Goal: Task Accomplishment & Management: Manage account settings

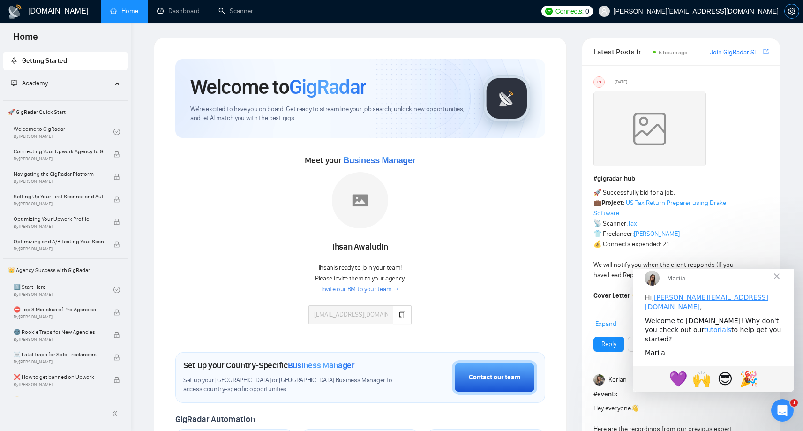
click at [793, 15] on button "button" at bounding box center [791, 11] width 15 height 15
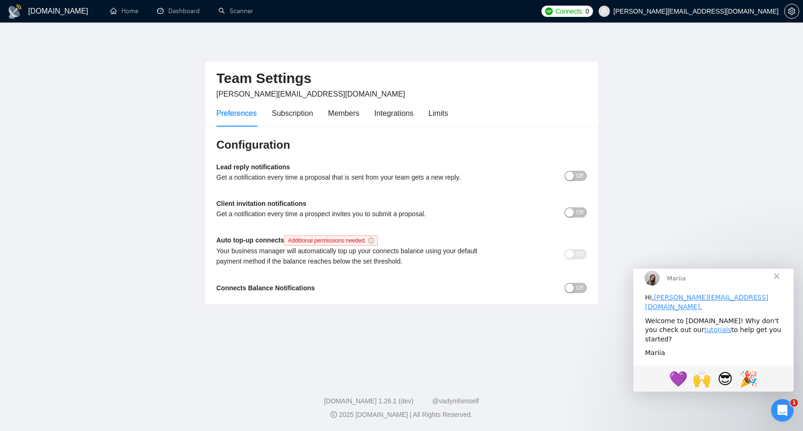
click at [577, 178] on span "Off" at bounding box center [579, 176] width 7 height 10
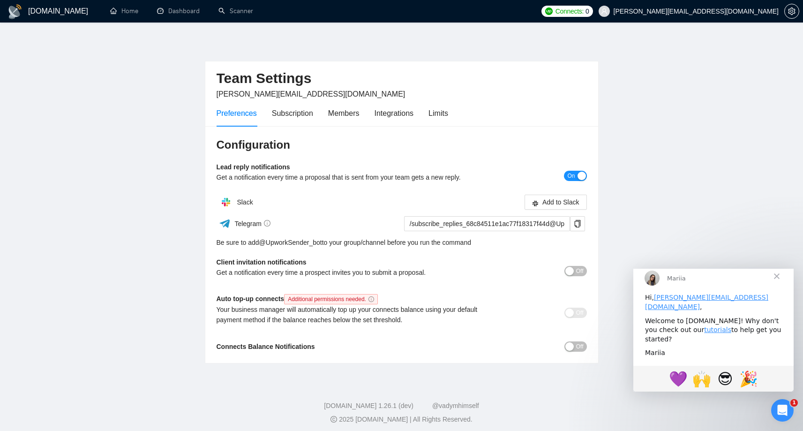
click at [567, 177] on span "On" at bounding box center [570, 176] width 7 height 10
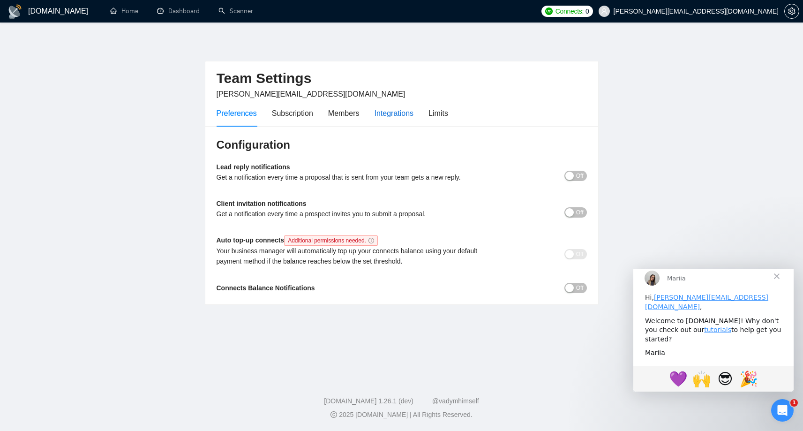
click at [390, 114] on div "Integrations" at bounding box center [393, 113] width 39 height 12
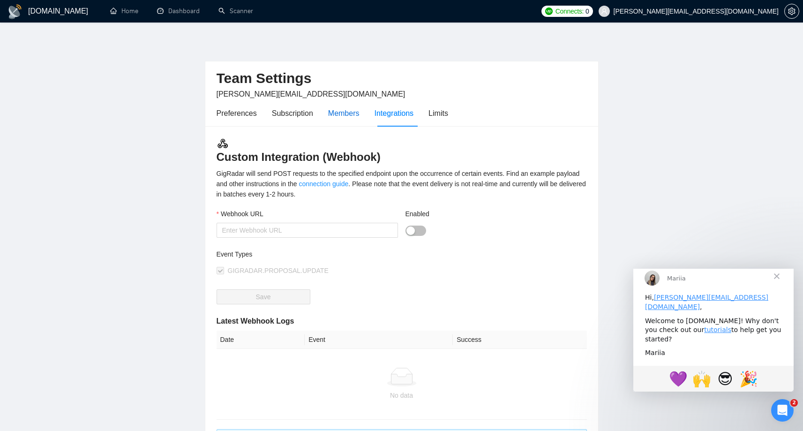
click at [336, 112] on div "Members" at bounding box center [343, 113] width 31 height 12
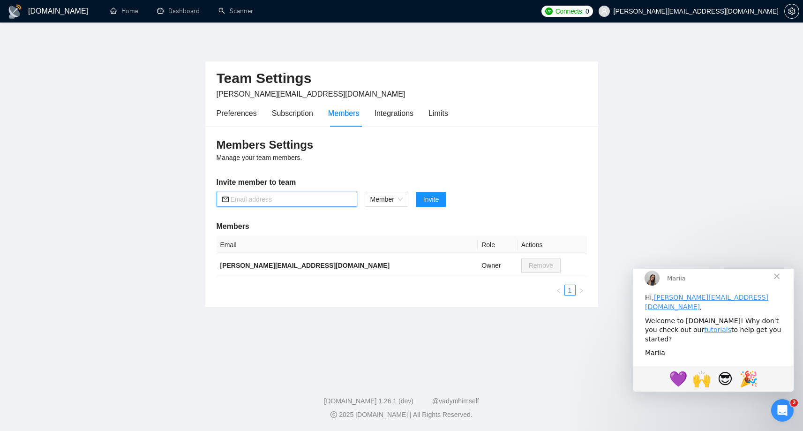
click at [272, 198] on input "text" at bounding box center [291, 199] width 121 height 10
click at [402, 201] on span "Member" at bounding box center [386, 199] width 32 height 14
click at [253, 197] on input "text" at bounding box center [291, 199] width 121 height 10
click at [391, 194] on span "Member" at bounding box center [386, 199] width 32 height 14
type input "dibyasree@gmail.com"
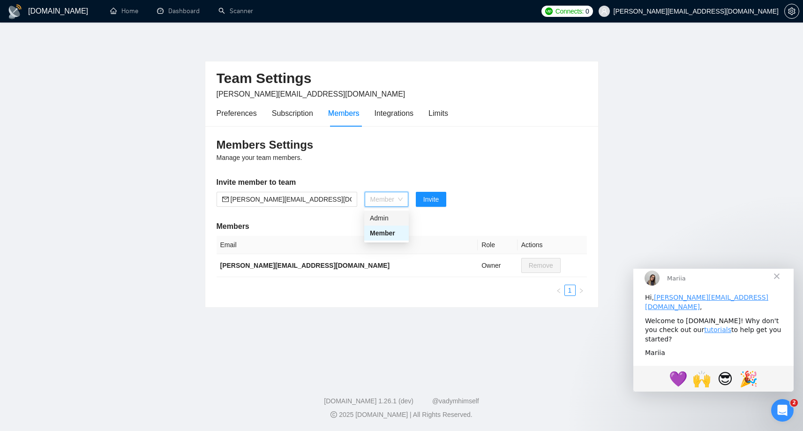
click at [384, 216] on div "Admin" at bounding box center [386, 218] width 33 height 10
click at [427, 202] on span "Invite" at bounding box center [424, 199] width 15 height 10
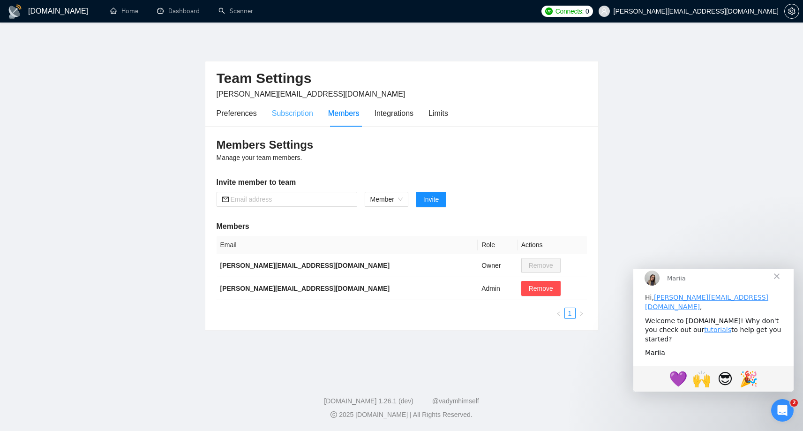
click at [300, 104] on div "Subscription" at bounding box center [292, 113] width 41 height 27
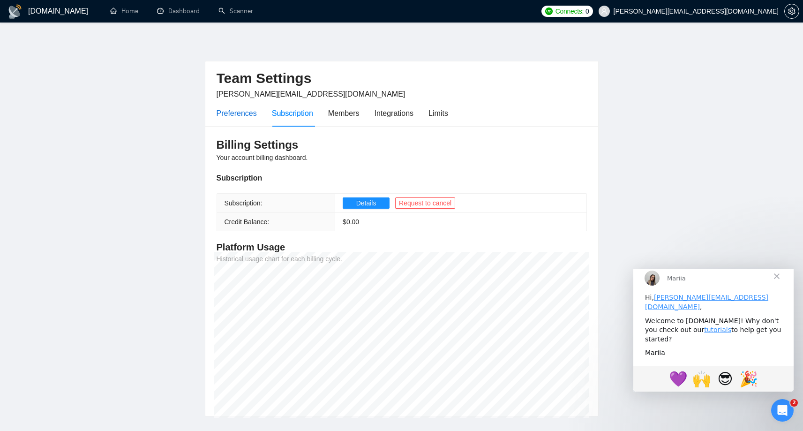
click at [240, 116] on div "Preferences" at bounding box center [236, 113] width 40 height 12
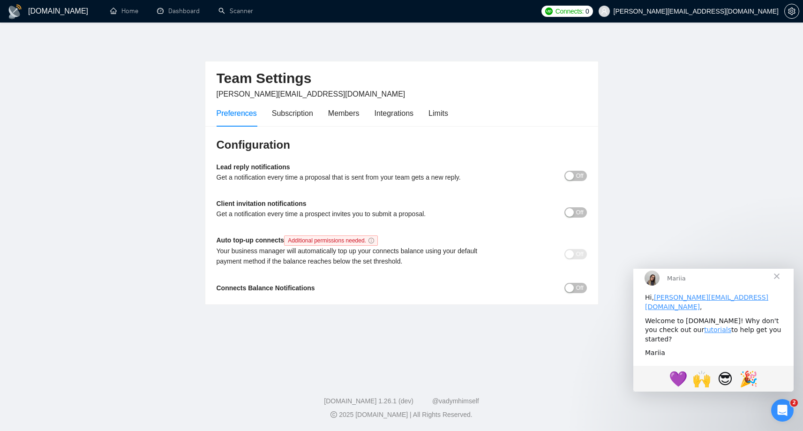
click at [580, 177] on span "Off" at bounding box center [579, 176] width 7 height 10
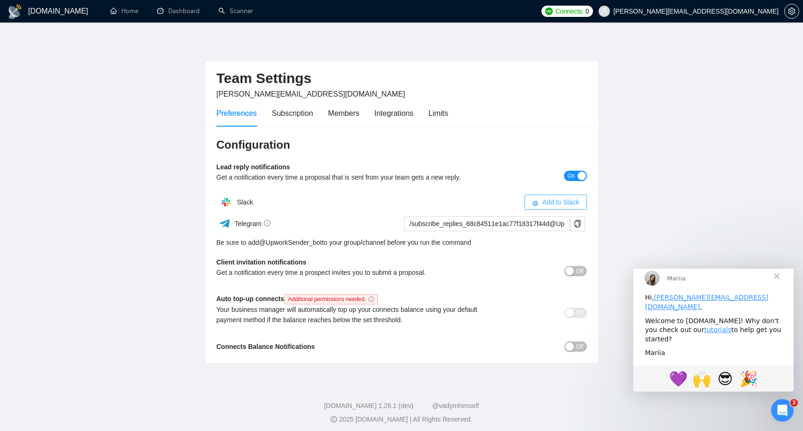
click at [554, 204] on span "Add to Slack" at bounding box center [560, 202] width 37 height 10
click at [564, 205] on span "Add to Slack" at bounding box center [560, 202] width 37 height 10
click at [560, 202] on span "Add to Slack" at bounding box center [560, 202] width 37 height 10
click at [564, 201] on span "Add to Slack" at bounding box center [560, 202] width 37 height 10
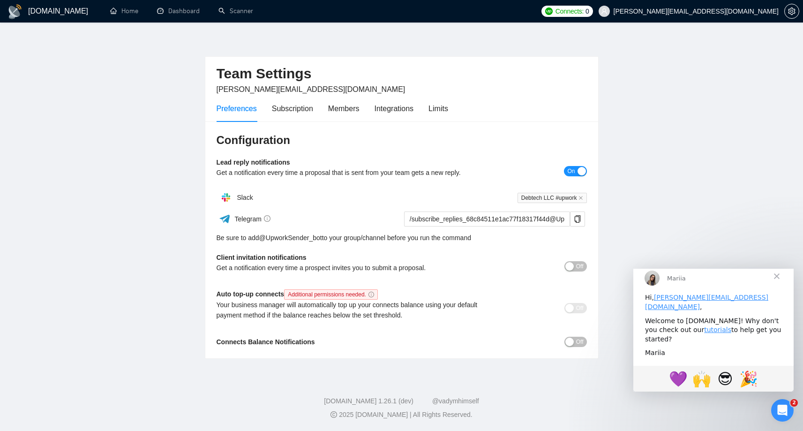
click at [579, 264] on span "Off" at bounding box center [579, 266] width 7 height 10
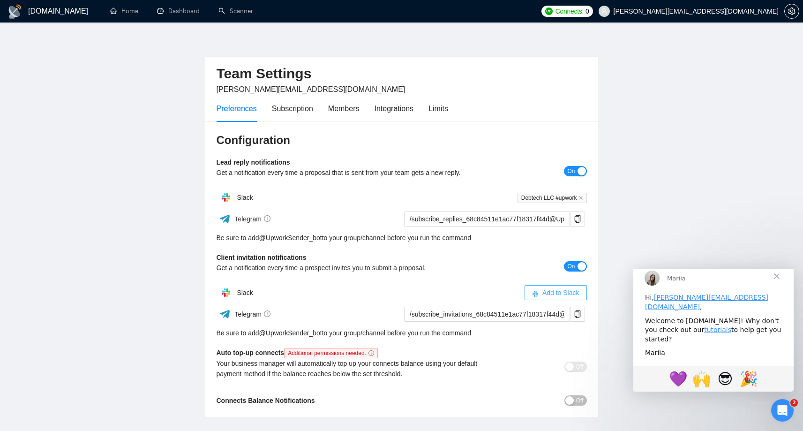
click at [545, 293] on span "Add to Slack" at bounding box center [560, 292] width 37 height 10
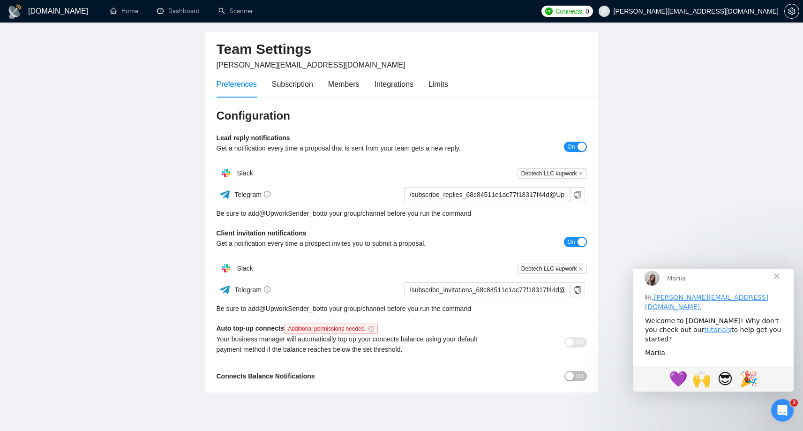
scroll to position [63, 0]
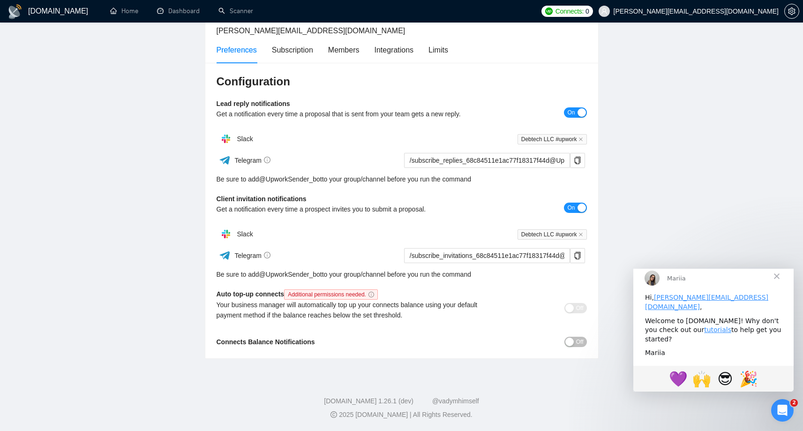
click at [353, 292] on span "Additional permissions needed." at bounding box center [331, 294] width 94 height 10
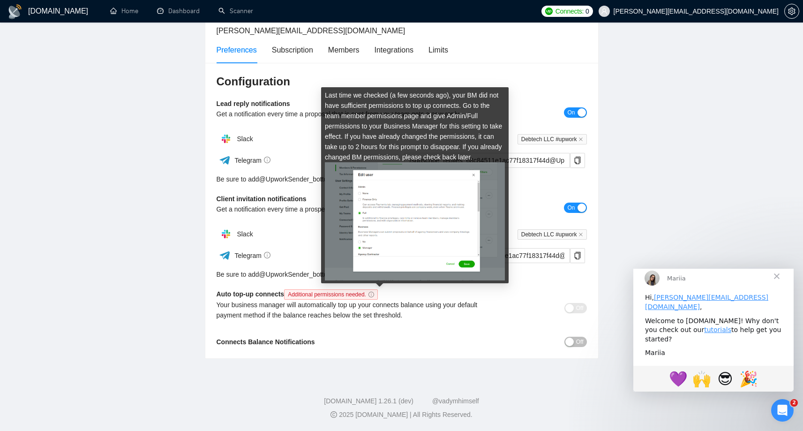
click at [374, 296] on icon "info-circle" at bounding box center [371, 294] width 6 height 6
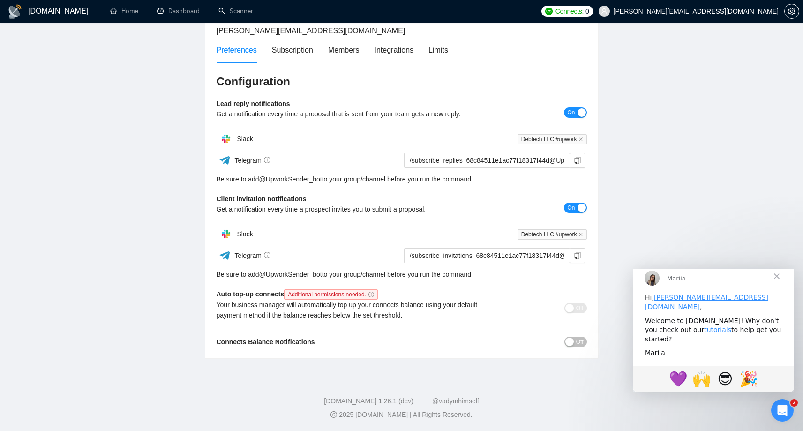
click at [438, 334] on div "Configuration Lead reply notifications Get a notification every time a proposal…" at bounding box center [401, 211] width 393 height 296
click at [577, 343] on span "Off" at bounding box center [579, 341] width 7 height 10
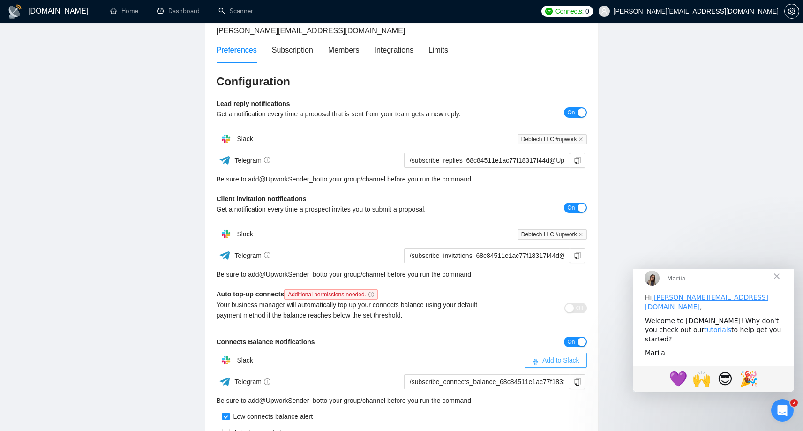
click at [564, 360] on span "Add to Slack" at bounding box center [560, 360] width 37 height 10
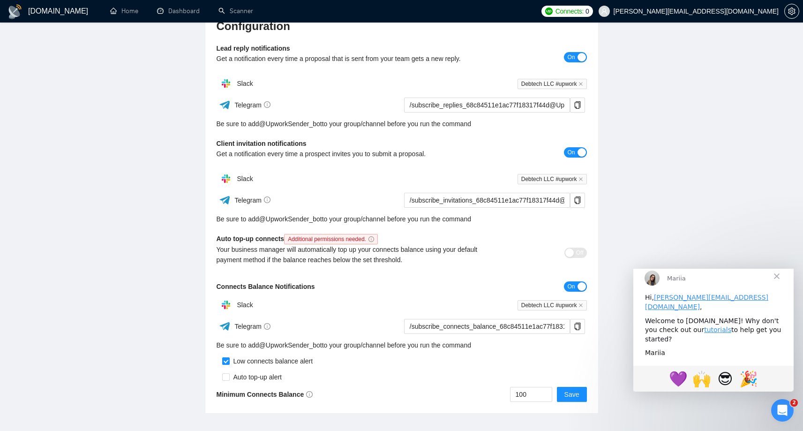
scroll to position [173, 0]
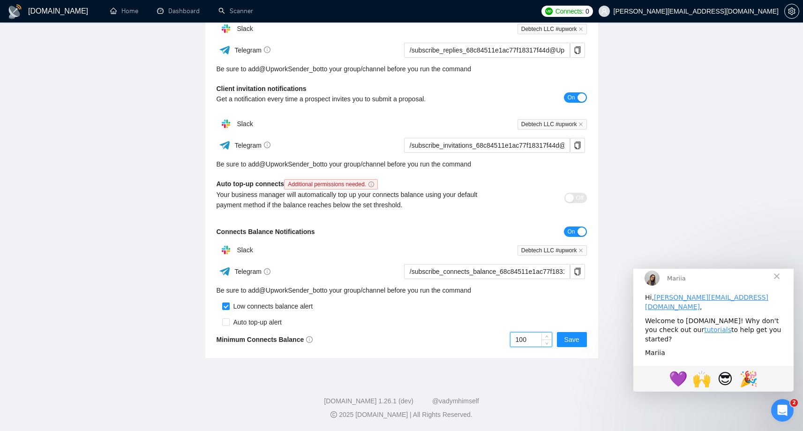
drag, startPoint x: 524, startPoint y: 339, endPoint x: 506, endPoint y: 339, distance: 18.3
click at [506, 339] on div "100 Save" at bounding box center [494, 339] width 185 height 15
type input "10"
click at [570, 335] on span "Save" at bounding box center [571, 339] width 15 height 10
click at [572, 340] on span "Save" at bounding box center [571, 339] width 15 height 10
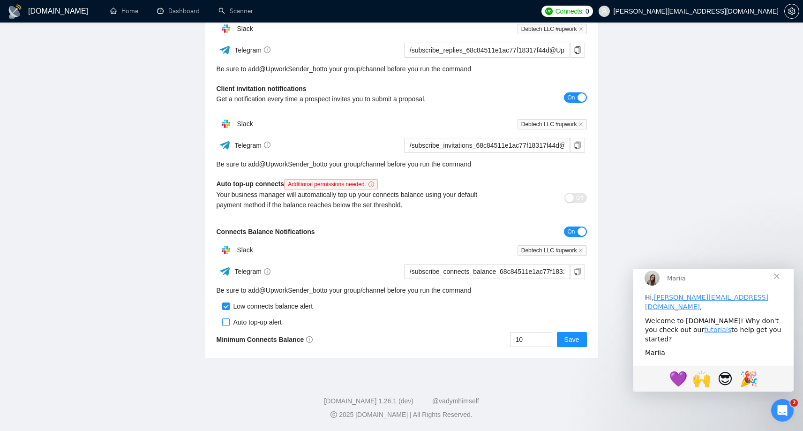
click at [226, 323] on input "checkbox" at bounding box center [225, 321] width 7 height 7
checkbox input "true"
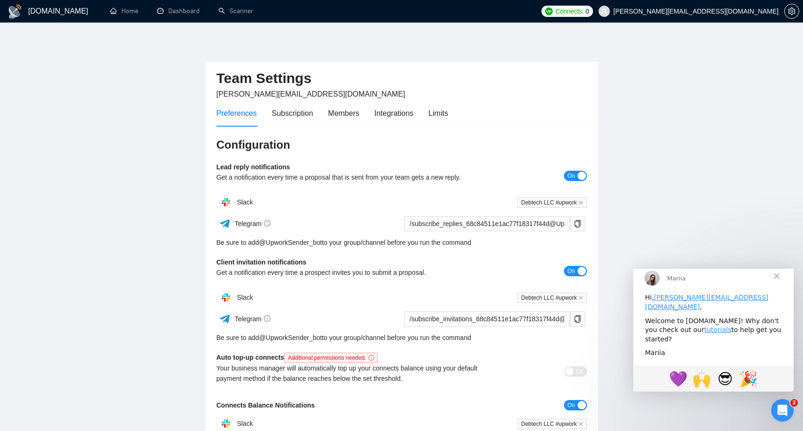
click at [424, 69] on h2 "Team Settings" at bounding box center [401, 78] width 370 height 19
click at [38, 14] on h1 "GigRadar.io" at bounding box center [58, 11] width 60 height 22
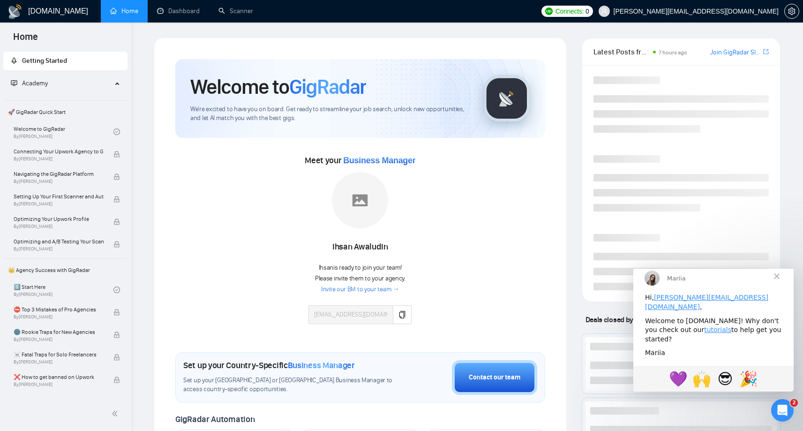
click at [126, 15] on link "Home" at bounding box center [124, 11] width 28 height 8
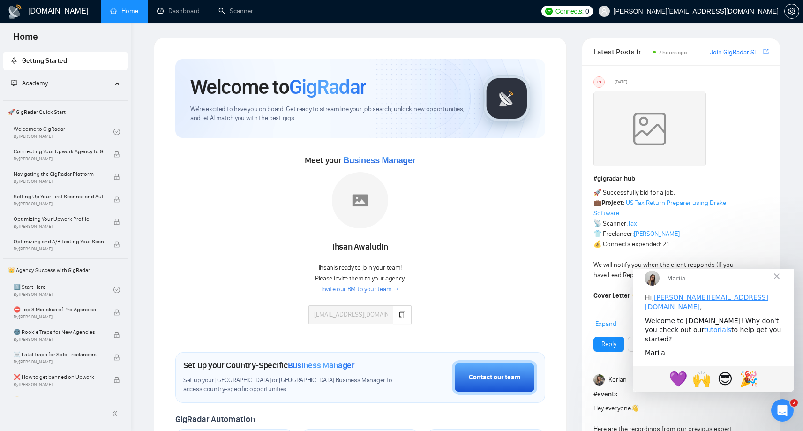
click at [777, 287] on span "Close" at bounding box center [776, 276] width 34 height 34
